Goal: Information Seeking & Learning: Learn about a topic

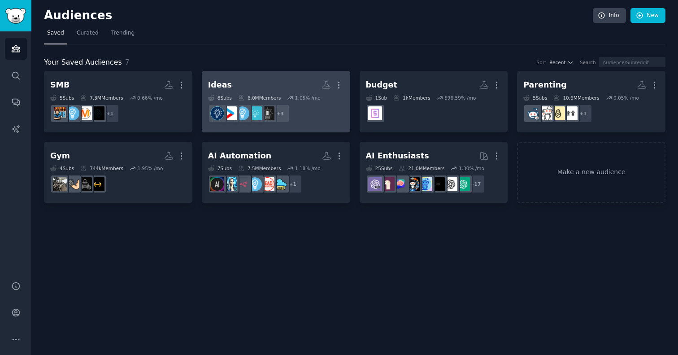
click at [246, 78] on h2 "Ideas More" at bounding box center [276, 85] width 136 height 16
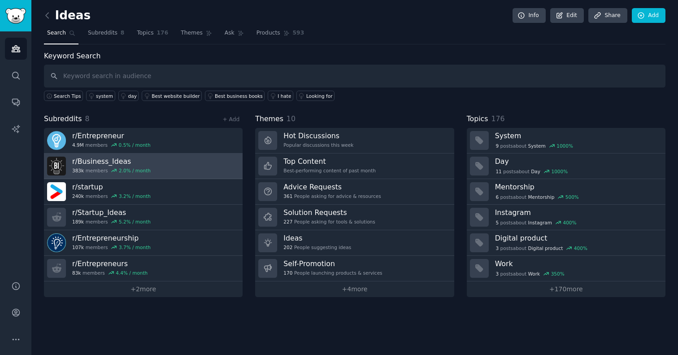
click at [130, 161] on h3 "r/ Business_Ideas" at bounding box center [111, 161] width 78 height 9
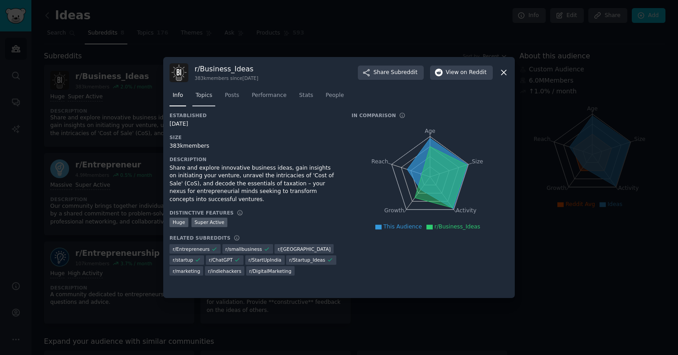
click at [210, 93] on span "Topics" at bounding box center [204, 95] width 17 height 8
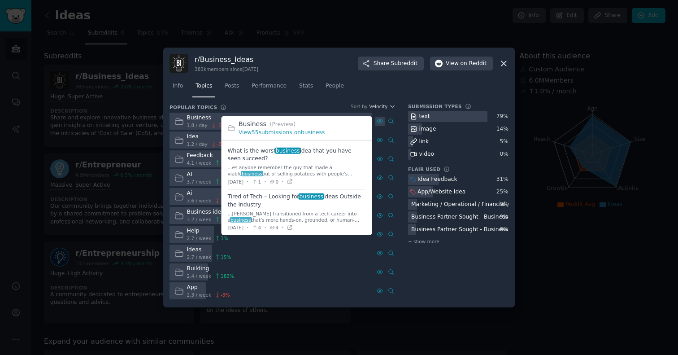
click at [382, 122] on icon at bounding box center [379, 121] width 5 height 4
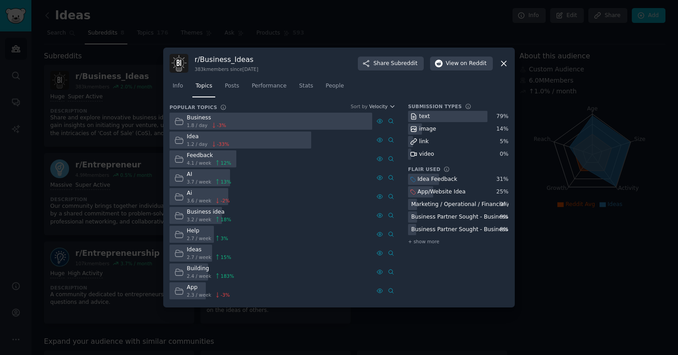
click at [136, 142] on div at bounding box center [339, 177] width 678 height 355
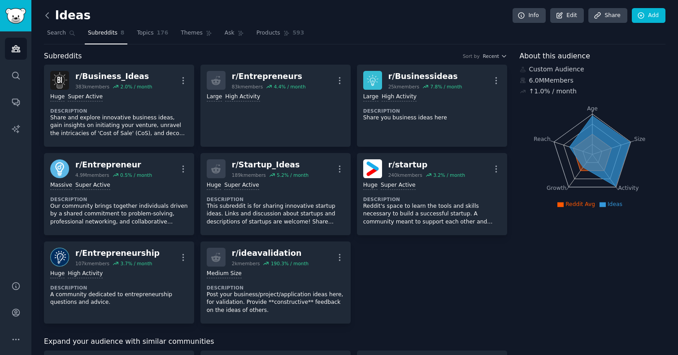
click at [48, 19] on icon at bounding box center [47, 15] width 9 height 9
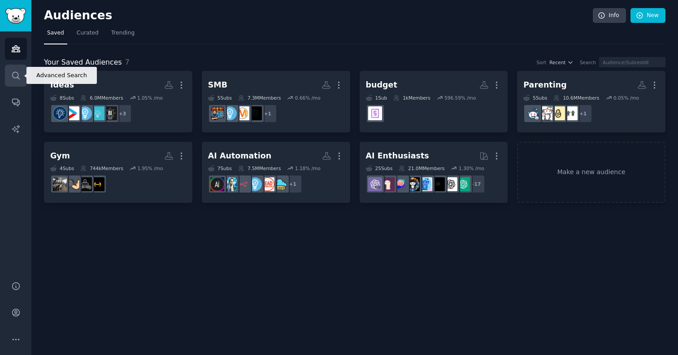
click at [20, 72] on icon "Sidebar" at bounding box center [15, 75] width 9 height 9
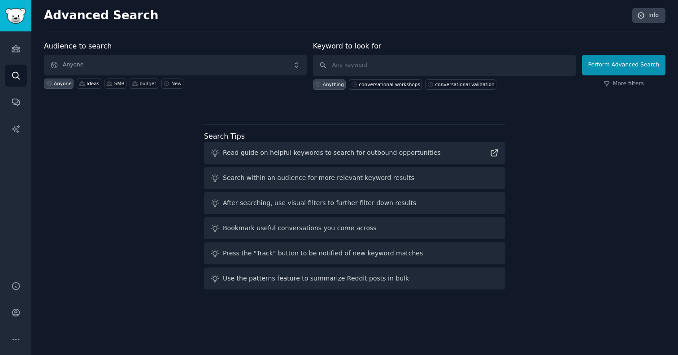
click at [98, 64] on span "Anyone" at bounding box center [175, 65] width 263 height 21
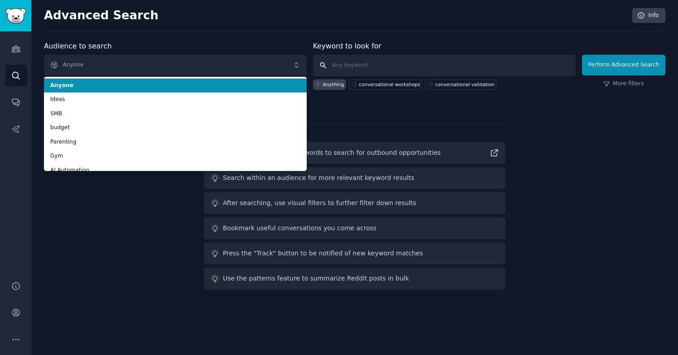
click at [457, 66] on input "text" at bounding box center [444, 66] width 263 height 22
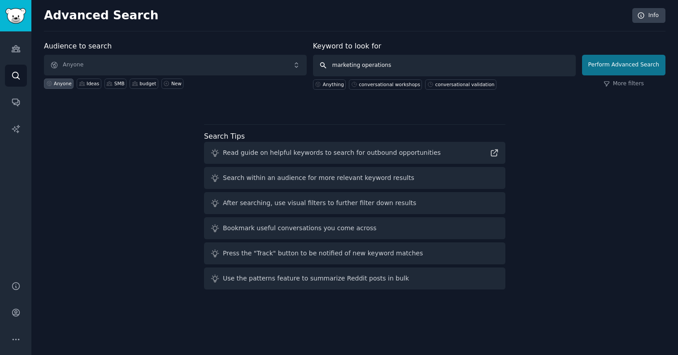
type input "marketing operations"
click at [606, 69] on button "Perform Advanced Search" at bounding box center [623, 65] width 83 height 21
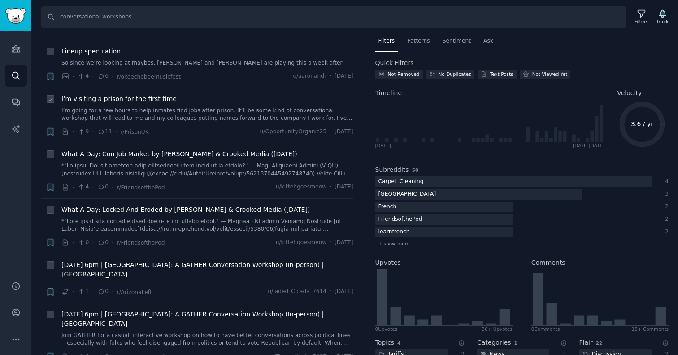
scroll to position [76, 0]
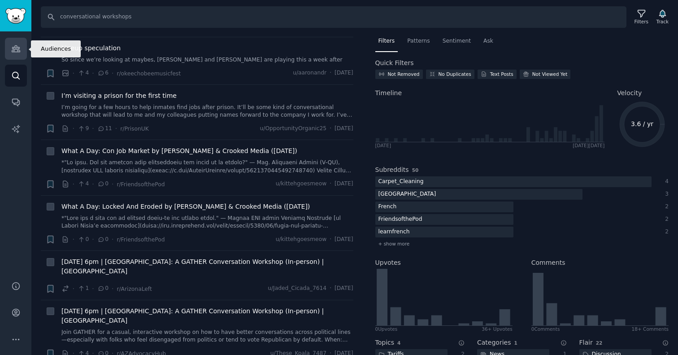
click at [16, 50] on icon "Sidebar" at bounding box center [15, 48] width 9 height 9
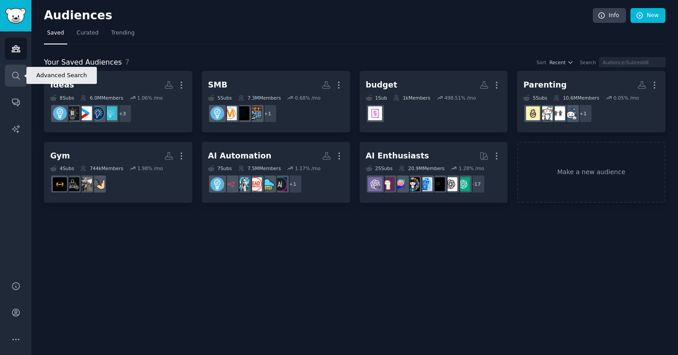
click at [16, 72] on icon "Sidebar" at bounding box center [15, 75] width 9 height 9
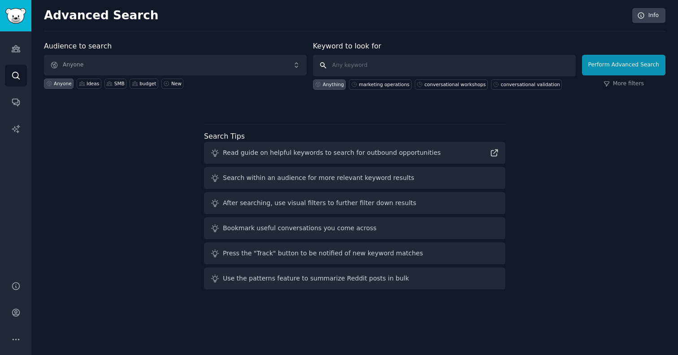
click at [403, 61] on input "text" at bounding box center [444, 66] width 263 height 22
type input "recipe manager"
click at [625, 65] on button "Perform Advanced Search" at bounding box center [623, 65] width 83 height 21
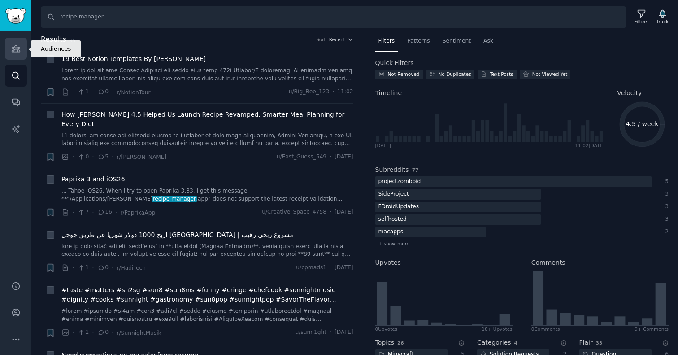
click at [18, 53] on link "Audiences" at bounding box center [16, 49] width 22 height 22
